Goal: Task Accomplishment & Management: Manage account settings

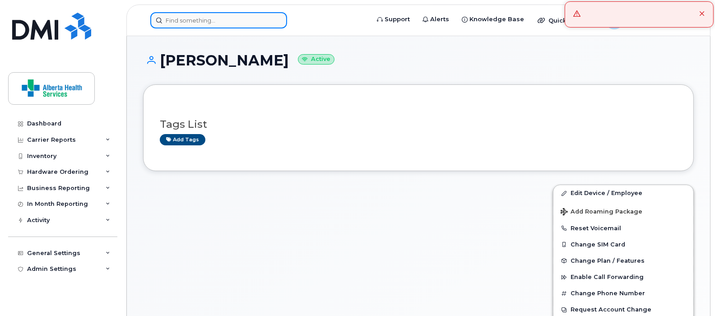
click at [236, 14] on input at bounding box center [218, 20] width 137 height 16
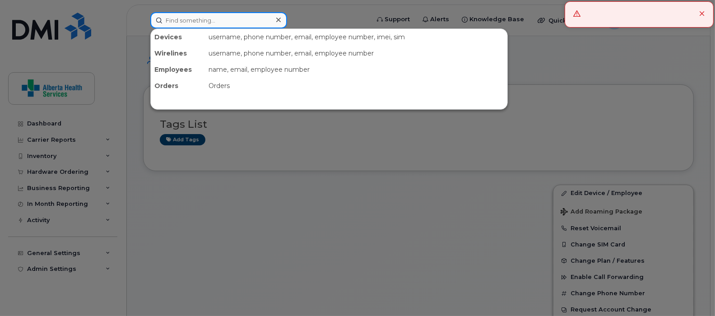
paste input "[PHONE_NUMBER]"
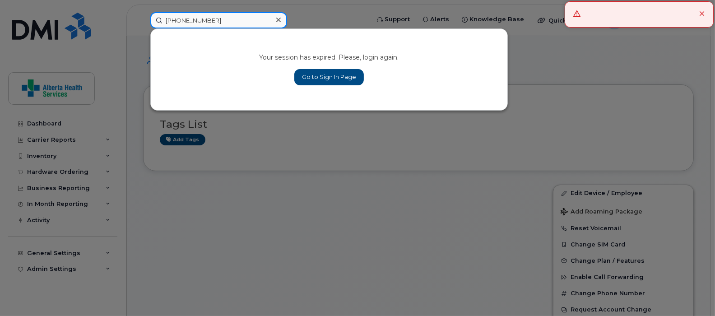
type input "[PHONE_NUMBER]"
click at [322, 74] on link "Go to Sign In Page" at bounding box center [328, 77] width 69 height 16
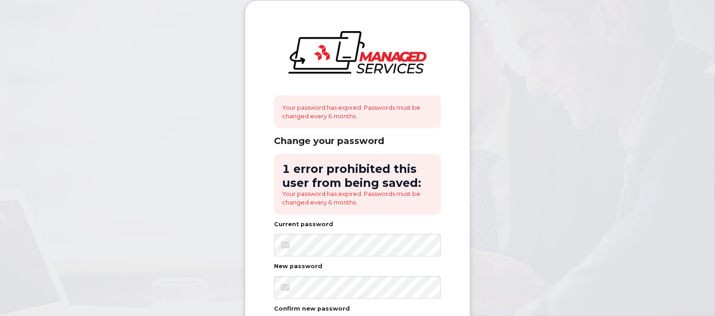
scroll to position [56, 0]
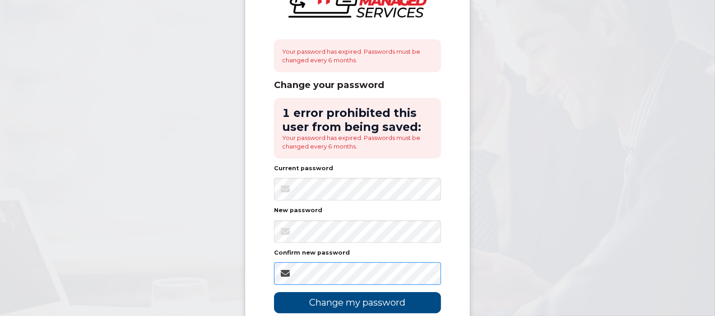
click at [274, 292] on input "Change my password" at bounding box center [357, 302] width 167 height 21
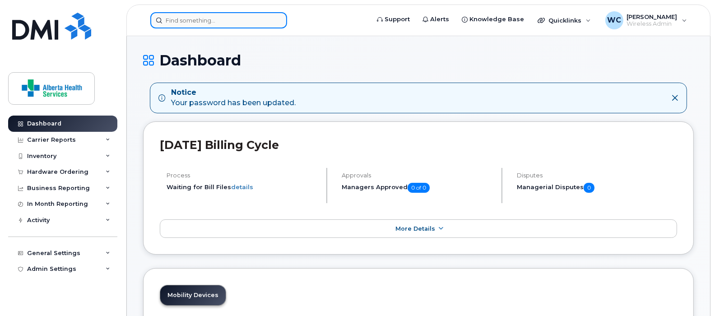
click at [257, 21] on input at bounding box center [218, 20] width 137 height 16
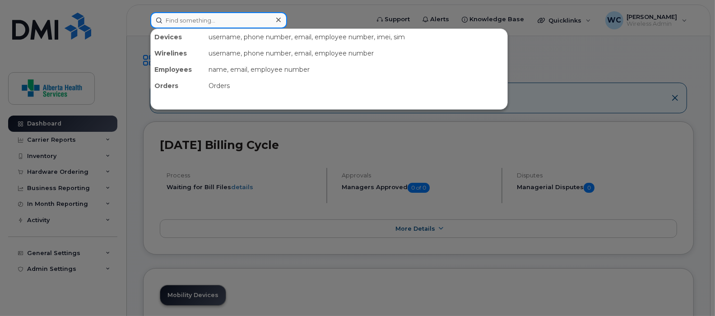
paste input "780-210-4574"
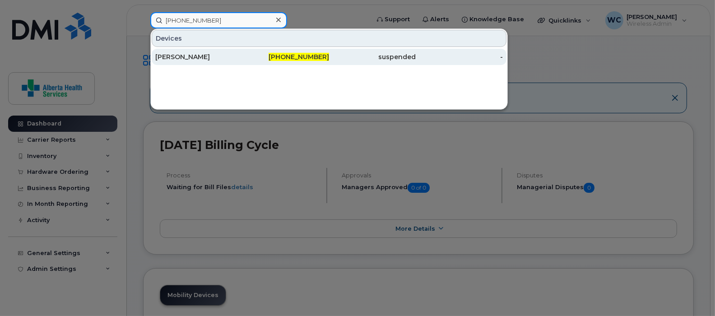
type input "780-210-4574"
click at [265, 56] on div "780-210-4574" at bounding box center [285, 56] width 87 height 9
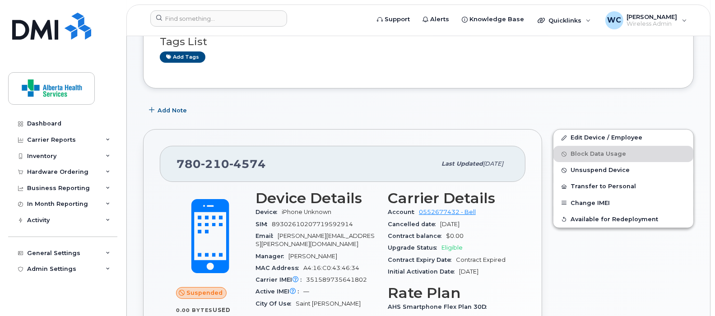
scroll to position [83, 0]
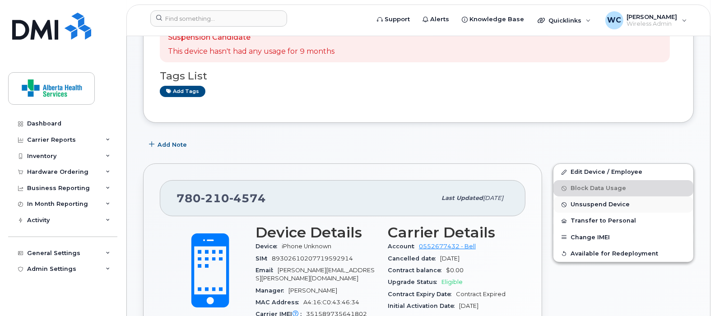
click at [622, 204] on span "Unsuspend Device" at bounding box center [599, 204] width 59 height 7
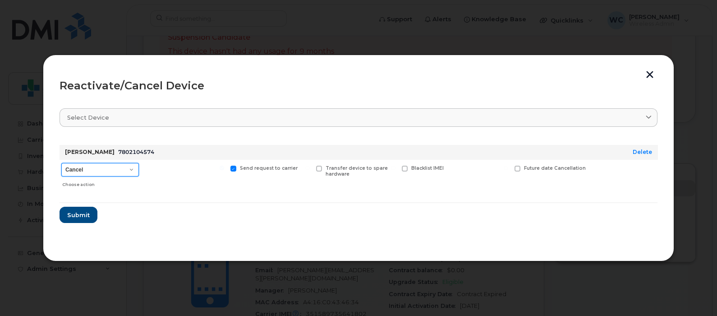
click at [81, 168] on select "Cancel Suspend - Extend Suspension Reactivate" at bounding box center [100, 170] width 78 height 14
select select "[object Object]"
click at [61, 163] on select "Cancel Suspend - Extend Suspension Reactivate" at bounding box center [100, 170] width 78 height 14
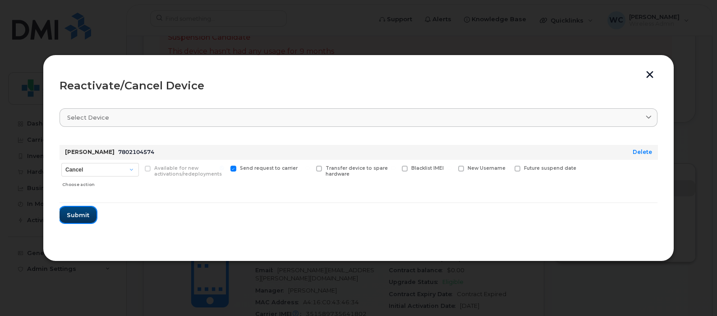
click at [83, 214] on span "Submit" at bounding box center [78, 215] width 23 height 9
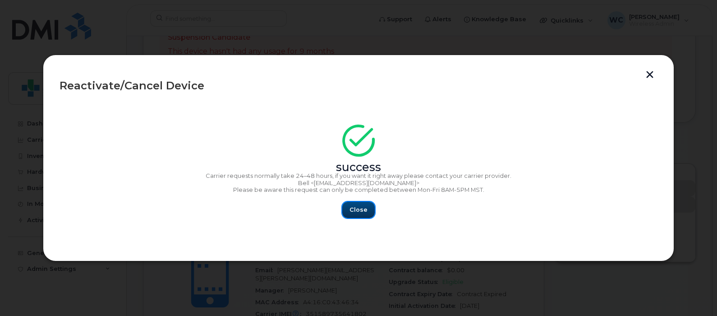
click at [362, 210] on span "Close" at bounding box center [359, 209] width 18 height 9
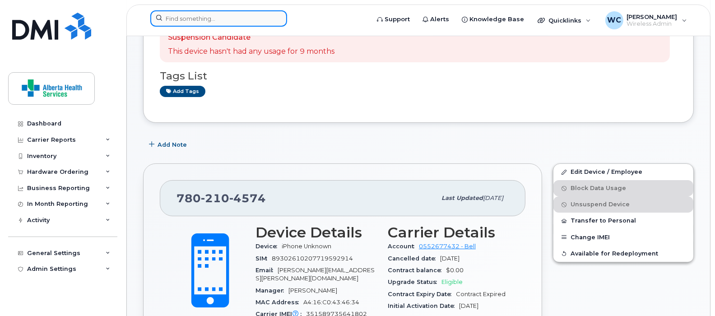
click at [255, 25] on input at bounding box center [218, 18] width 137 height 16
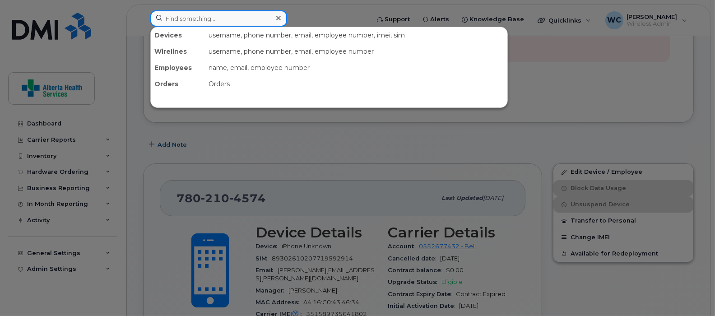
paste input "780 219-2634"
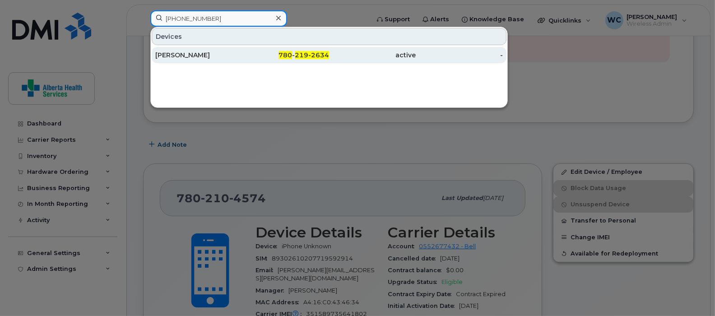
type input "780 219-2634"
click at [292, 56] on span "780" at bounding box center [285, 55] width 14 height 8
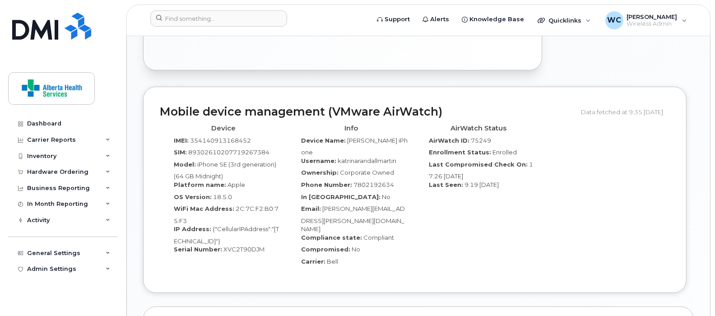
scroll to position [508, 0]
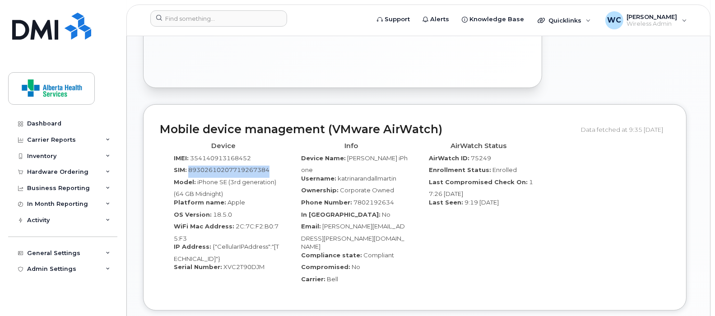
drag, startPoint x: 273, startPoint y: 178, endPoint x: 188, endPoint y: 183, distance: 84.5
click at [188, 178] on div "SIM: [TECHNICAL_ID]" at bounding box center [224, 172] width 114 height 12
copy span "89302610207719267384"
drag, startPoint x: 264, startPoint y: 275, endPoint x: 171, endPoint y: 279, distance: 92.6
click at [171, 275] on div "Serial Number: XVC2T90DJM" at bounding box center [224, 269] width 114 height 12
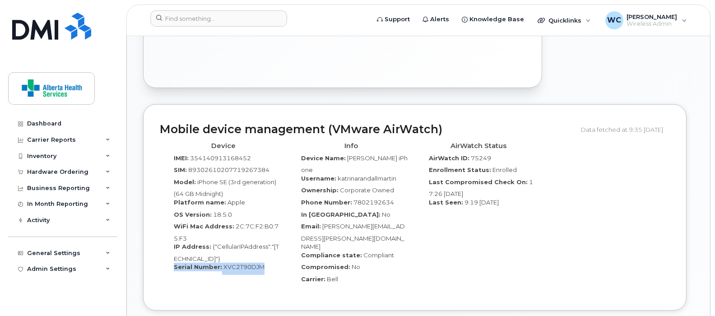
copy div "Serial Number: XVC2T90DJM"
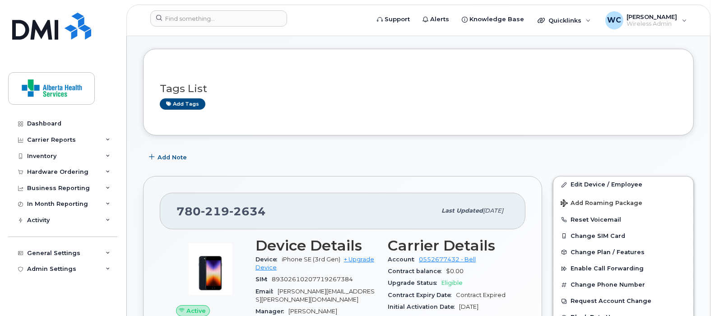
scroll to position [0, 0]
